Goal: Book appointment/travel/reservation

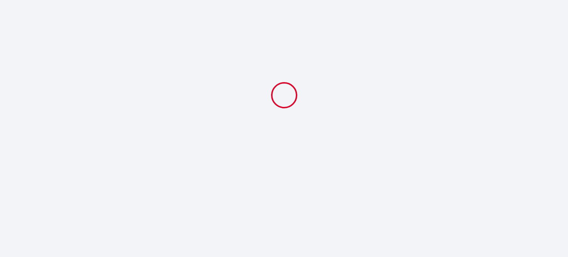
select select
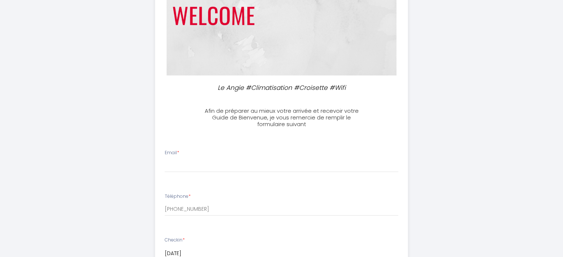
scroll to position [125, 0]
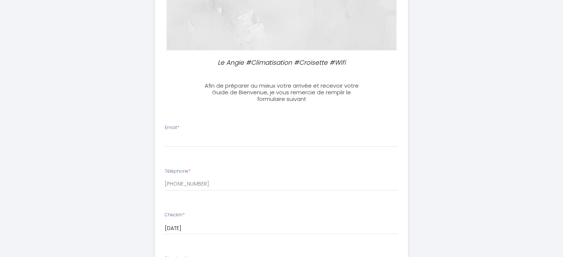
click at [199, 152] on li "Email *" at bounding box center [281, 139] width 252 height 39
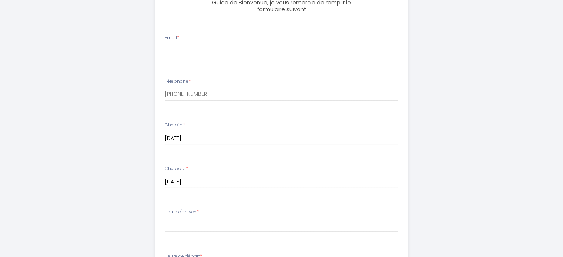
click at [188, 48] on input "Email *" at bounding box center [281, 50] width 233 height 13
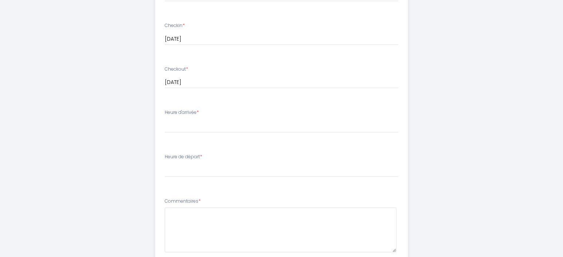
scroll to position [317, 0]
type input "[EMAIL_ADDRESS][DOMAIN_NAME]"
drag, startPoint x: 164, startPoint y: 111, endPoint x: 198, endPoint y: 112, distance: 33.7
click at [198, 112] on li "Heure d'arrivée * 15:00 15:30 16:00 16:30 17:00 17:30 18:00 18:30 19:00 19:30 2…" at bounding box center [281, 123] width 252 height 40
copy label "Heure d'arrivée"
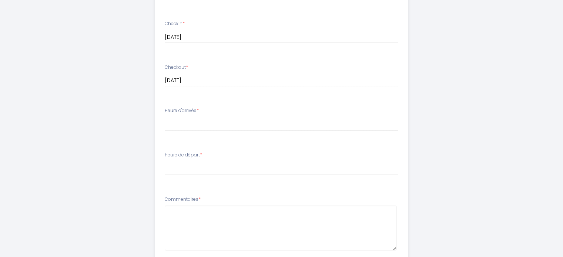
click at [7, 167] on div "Le Angie #Climatisation #Croisette #Wifi Afin de préparer au mieux votre arrivé…" at bounding box center [281, 35] width 563 height 705
click at [172, 123] on select "15:00 15:30 16:00 16:30 17:00 17:30 18:00 18:30 19:00 19:30 20:00 20:30 21:00 2…" at bounding box center [281, 124] width 233 height 14
click at [165, 117] on select "15:00 15:30 16:00 16:30 17:00 17:30 18:00 18:30 19:00 19:30 20:00 20:30 21:00 2…" at bounding box center [281, 124] width 233 height 14
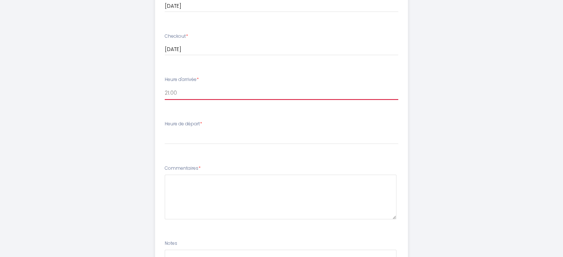
scroll to position [348, 0]
click at [200, 93] on select "15:00 15:30 16:00 16:30 17:00 17:30 18:00 18:30 19:00 19:30 20:00 20:30 21:00 2…" at bounding box center [281, 92] width 233 height 14
select select "21:30"
click at [165, 85] on select "15:00 15:30 16:00 16:30 17:00 17:30 18:00 18:30 19:00 19:30 20:00 20:30 21:00 2…" at bounding box center [281, 92] width 233 height 14
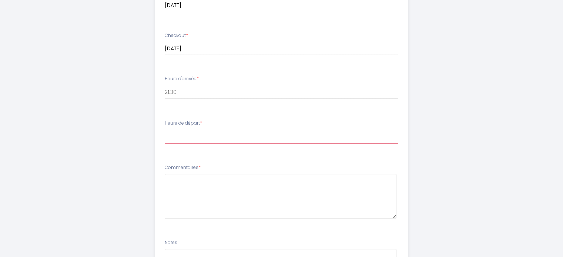
click at [181, 133] on select "00:00 00:30 01:00 01:30 02:00 02:30 03:00 03:30 04:00 04:30 05:00 05:30 06:00 0…" at bounding box center [281, 136] width 233 height 14
click at [182, 136] on select "00:00 00:30 01:00 01:30 02:00 02:30 03:00 03:30 04:00 04:30 05:00 05:30 06:00 0…" at bounding box center [281, 136] width 233 height 14
select select "11:00"
click at [165, 129] on select "00:00 00:30 01:00 01:30 02:00 02:30 03:00 03:30 04:00 04:30 05:00 05:30 06:00 0…" at bounding box center [281, 136] width 233 height 14
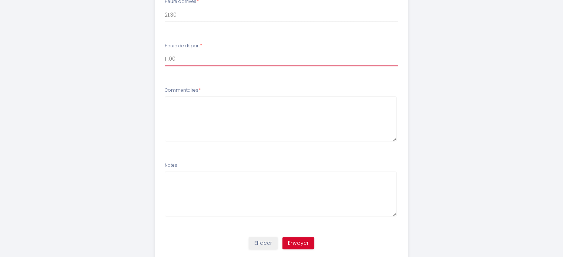
scroll to position [430, 0]
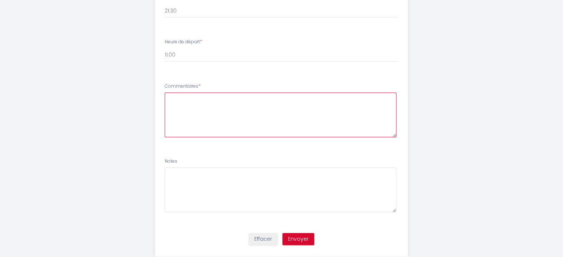
click at [171, 119] on textarea at bounding box center [281, 114] width 232 height 45
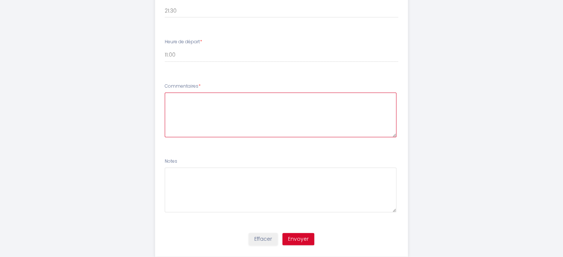
click at [210, 111] on textarea at bounding box center [281, 114] width 232 height 45
paste textarea "Hello! I’m arriving in [GEOGRAPHIC_DATA] in the evening, so it would be conveni…"
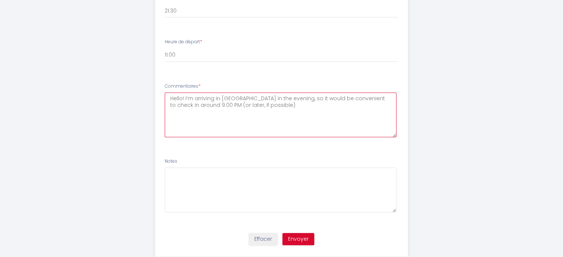
scroll to position [447, 0]
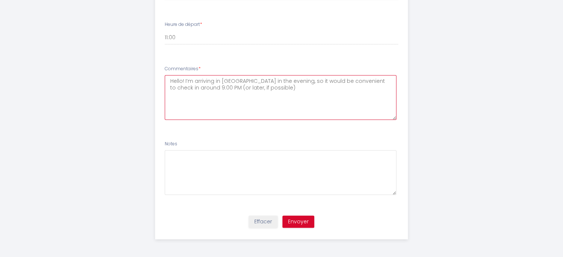
type textarea "Hello! I’m arriving in [GEOGRAPHIC_DATA] in the evening, so it would be conveni…"
click at [295, 223] on button "Envoyer" at bounding box center [298, 222] width 32 height 13
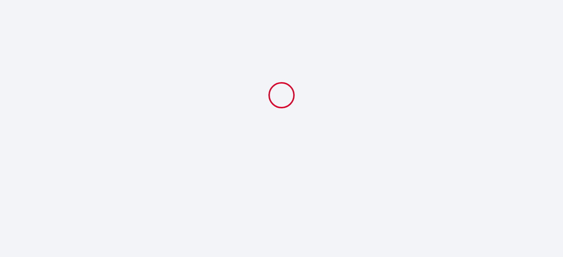
scroll to position [0, 0]
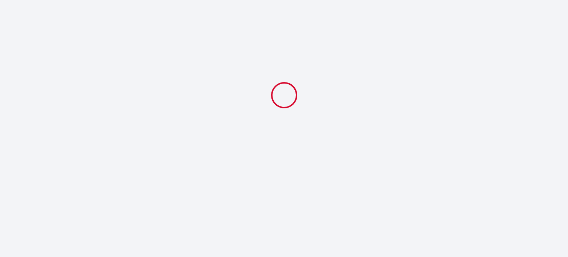
select select "21:30"
select select "11:00"
